Goal: Use online tool/utility: Use online tool/utility

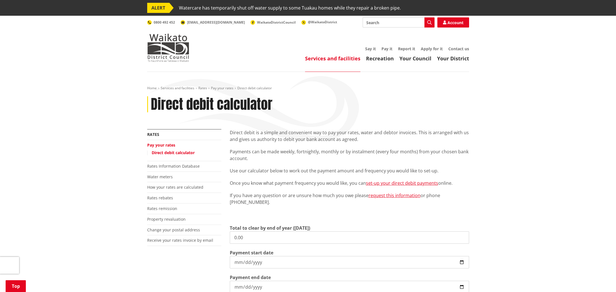
scroll to position [70, 0]
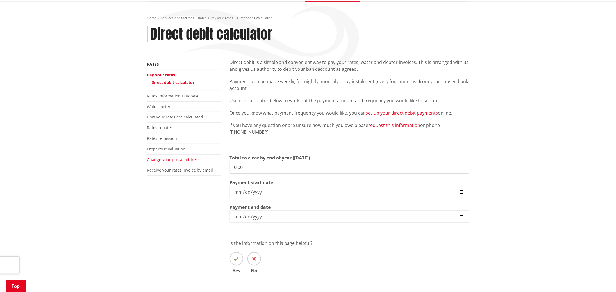
drag, startPoint x: 259, startPoint y: 170, endPoint x: 186, endPoint y: 162, distance: 74.2
click at [187, 162] on div "More from this section Rates Pay your rates Direct debit calculator Rates Infor…" at bounding box center [308, 174] width 331 height 231
type input "v"
paste input "5,963.70"
type input "5,963.70"
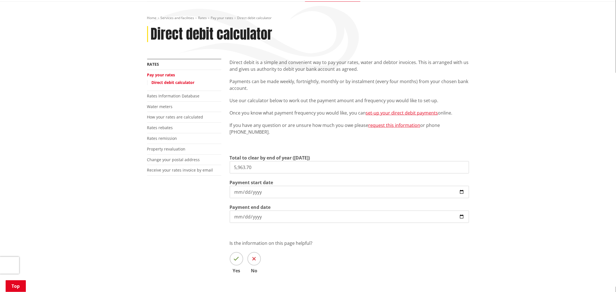
click at [349, 248] on div "Direct debit is a simple and convenient way to pay your rates, water and debtor…" at bounding box center [350, 174] width 248 height 231
click at [462, 189] on input "[DATE]" at bounding box center [349, 192] width 239 height 12
click at [462, 190] on input "[DATE]" at bounding box center [349, 192] width 239 height 12
click at [462, 192] on input "[DATE]" at bounding box center [349, 192] width 239 height 12
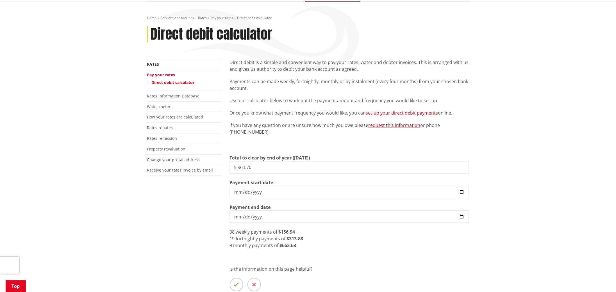
type input "[DATE]"
